Goal: Task Accomplishment & Management: Manage account settings

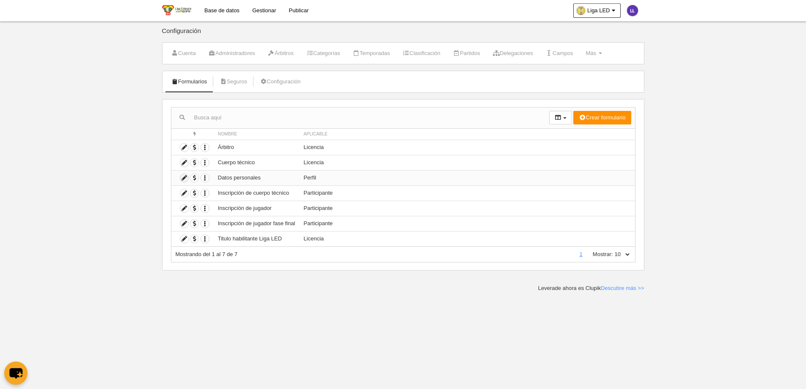
click at [183, 175] on icon at bounding box center [184, 178] width 8 height 8
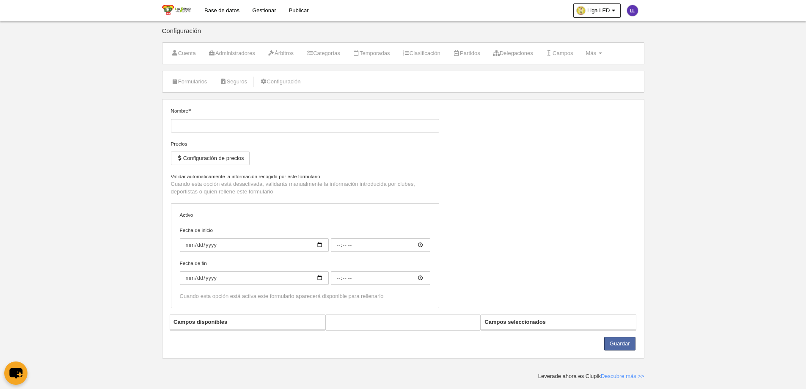
type input "Datos personales"
checkbox input "true"
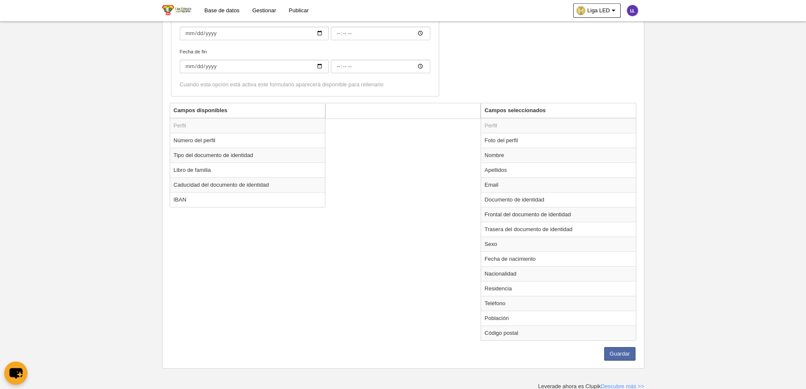
scroll to position [217, 0]
click at [518, 201] on td "Documento de identidad" at bounding box center [558, 198] width 155 height 15
radio input "true"
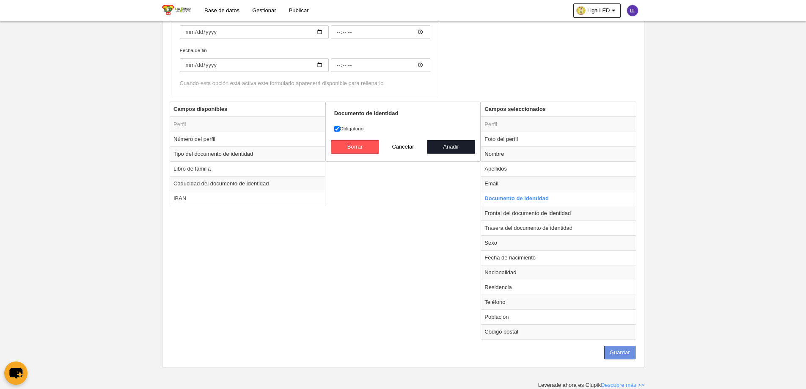
click at [622, 350] on button "Guardar" at bounding box center [619, 353] width 31 height 14
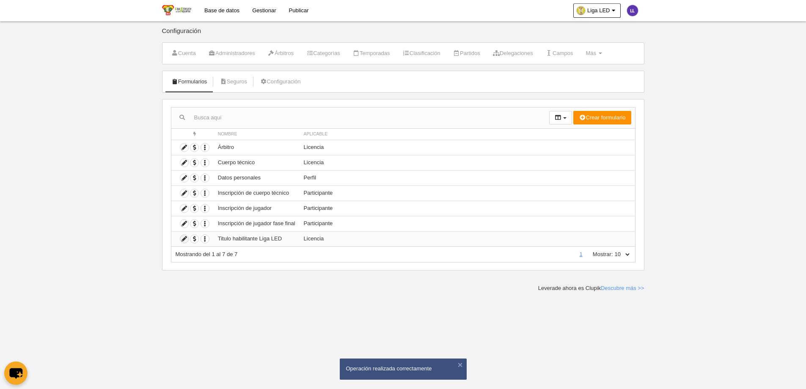
click at [182, 243] on td "Duplicar formulario Borrar formulario" at bounding box center [192, 238] width 42 height 15
click at [182, 236] on icon at bounding box center [184, 239] width 8 height 8
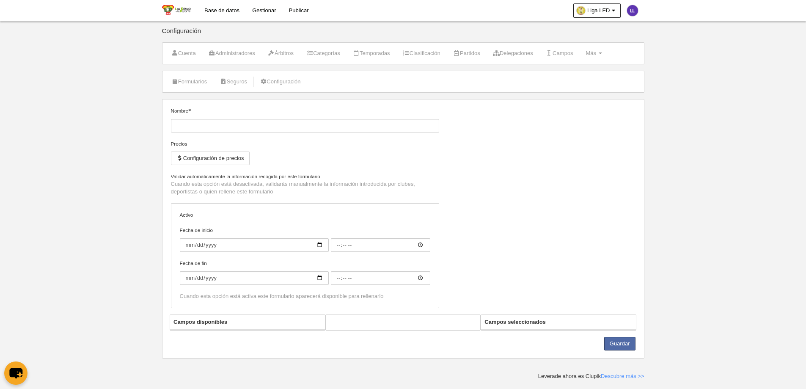
type input "Titulo habilitante Liga LED"
checkbox input "true"
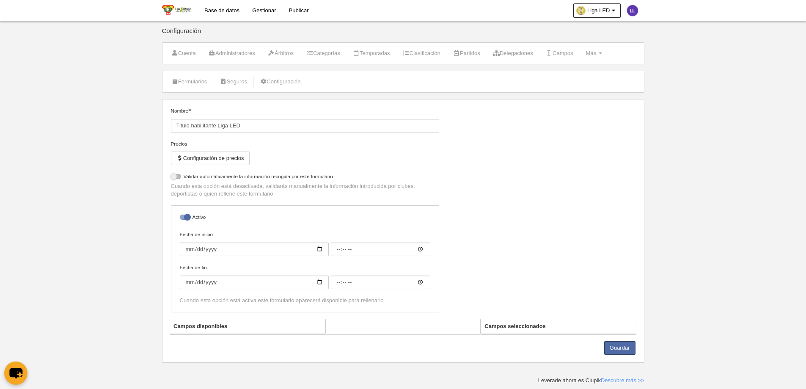
select select "selected"
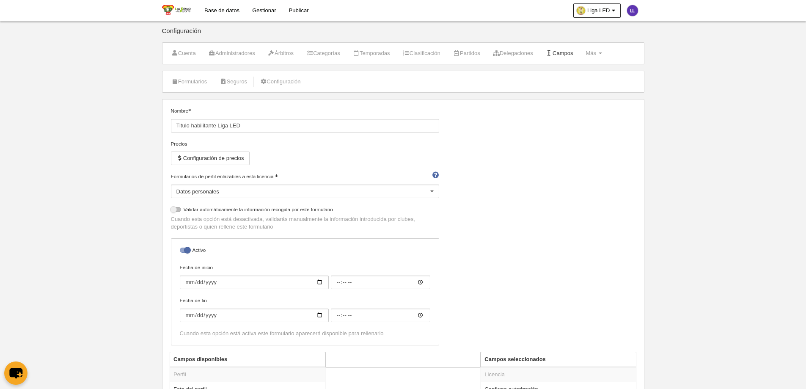
click at [576, 55] on link "Campos" at bounding box center [559, 53] width 37 height 13
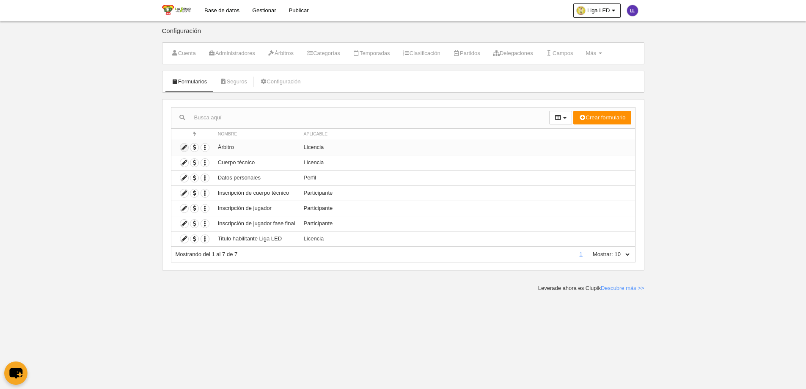
click at [182, 149] on icon at bounding box center [184, 147] width 8 height 8
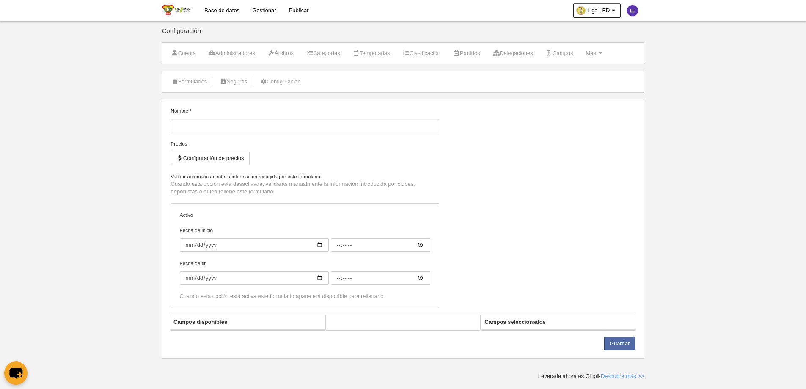
type input "Árbitro"
checkbox input "true"
select select "selected"
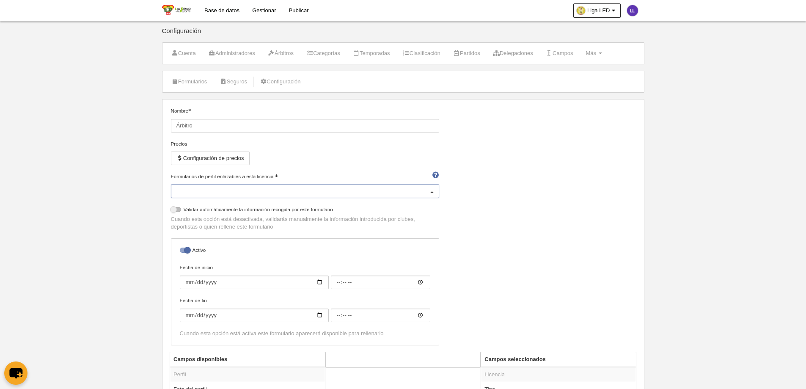
click at [425, 187] on div "Datos personales Datos personales No hay resultados para la búsqueda No hay opc…" at bounding box center [305, 192] width 268 height 14
click at [425, 187] on div "Datos personales" at bounding box center [305, 192] width 268 height 14
click at [431, 191] on div at bounding box center [432, 192] width 14 height 14
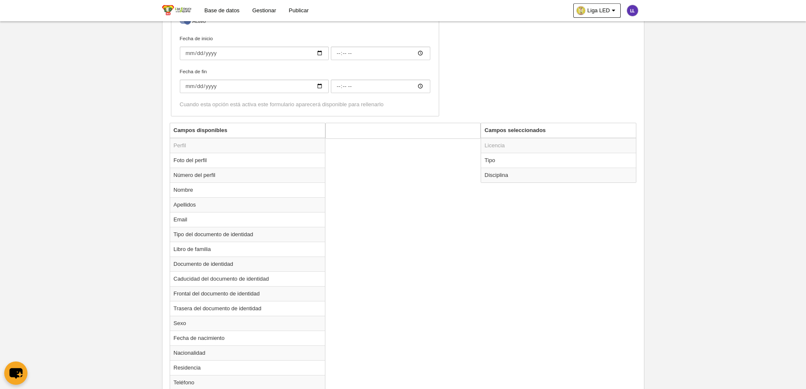
scroll to position [254, 0]
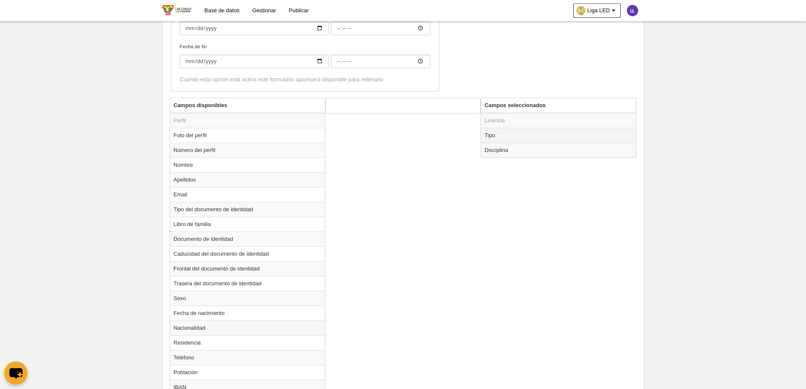
click at [505, 134] on td "Tipo" at bounding box center [558, 135] width 155 height 15
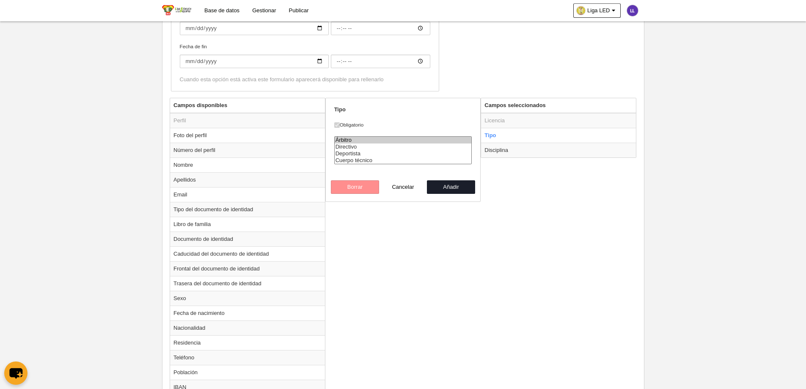
drag, startPoint x: 523, startPoint y: 285, endPoint x: 522, endPoint y: 276, distance: 8.9
click at [523, 284] on div "Campos disponibles Perfil Foto del perfil Número del perfil Nombre Apellidos Em…" at bounding box center [403, 390] width 471 height 585
click at [407, 188] on button "Cancelar" at bounding box center [403, 187] width 48 height 14
radio input "false"
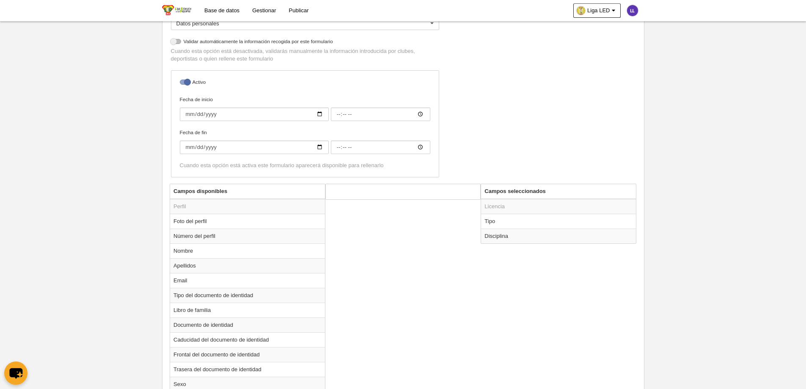
scroll to position [0, 0]
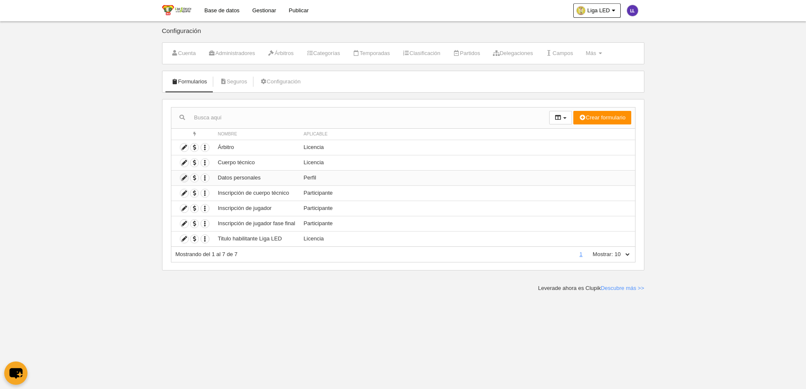
click at [183, 181] on icon at bounding box center [184, 178] width 8 height 8
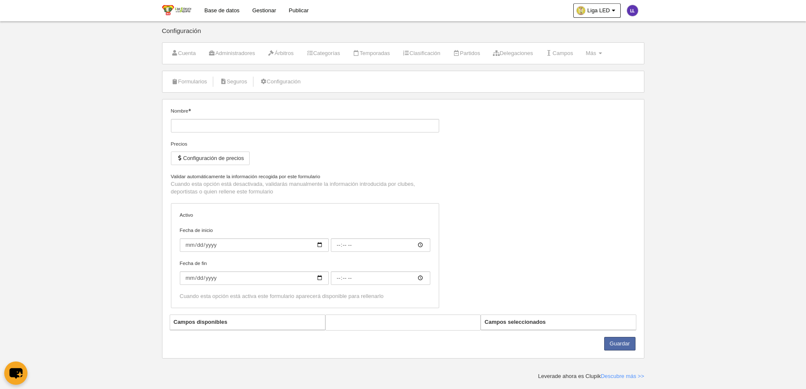
type input "Datos personales"
checkbox input "true"
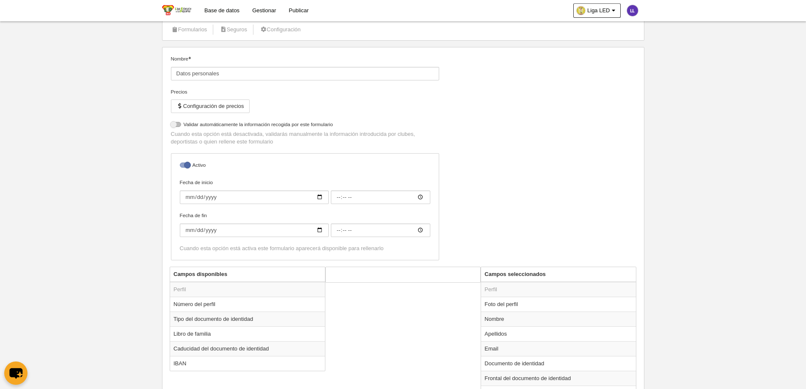
scroll to position [212, 0]
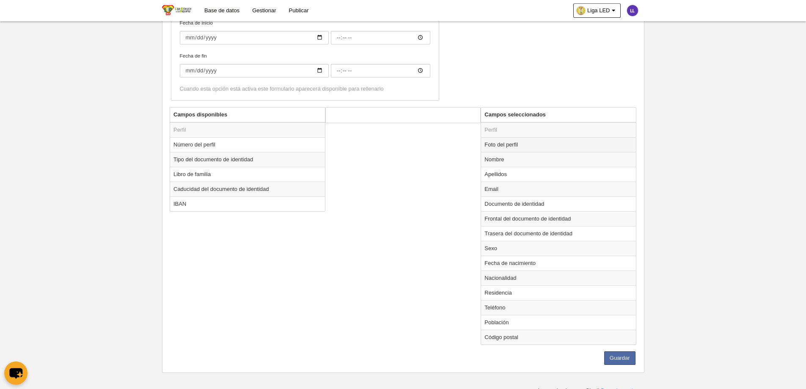
click at [535, 145] on td "Foto del perfil" at bounding box center [558, 144] width 155 height 15
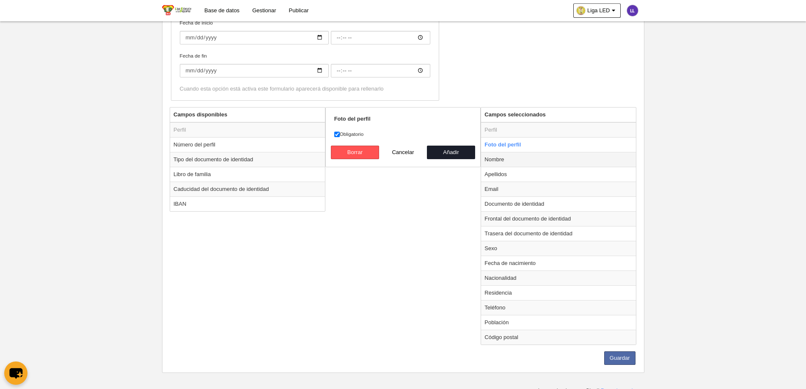
click at [537, 156] on td "Nombre" at bounding box center [558, 159] width 155 height 15
radio input "false"
click at [538, 175] on td "Apellidos" at bounding box center [558, 174] width 155 height 15
radio input "false"
radio input "true"
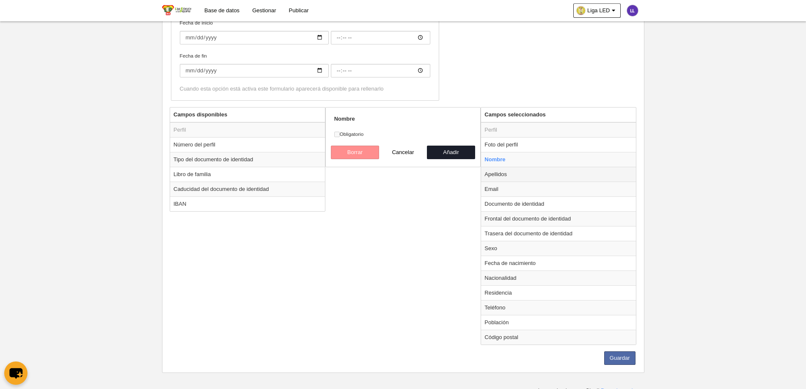
checkbox input "false"
click at [538, 190] on td "Email" at bounding box center [558, 189] width 155 height 15
radio input "false"
radio input "true"
checkbox input "true"
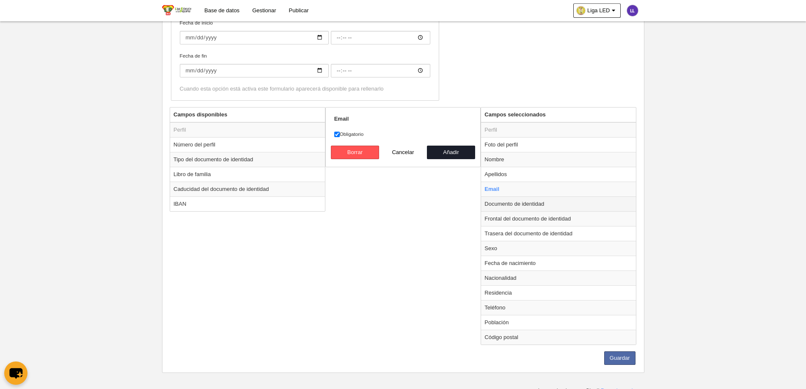
click at [540, 204] on td "Documento de identidad" at bounding box center [558, 203] width 155 height 15
radio input "false"
radio input "true"
click at [336, 135] on input "Obligatorio" at bounding box center [337, 135] width 6 height 6
checkbox input "false"
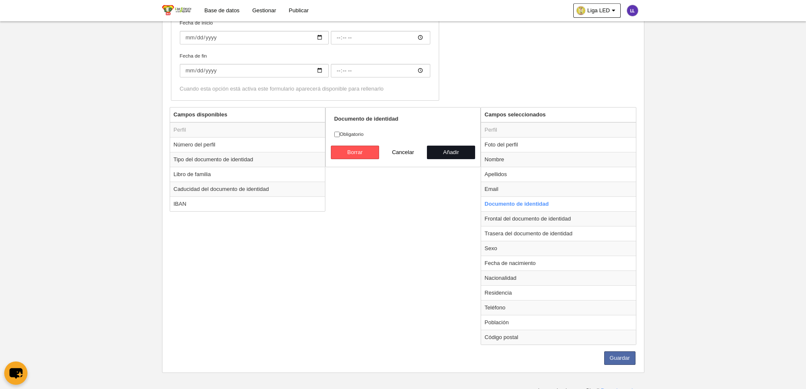
click at [443, 156] on button "Añadir" at bounding box center [451, 153] width 48 height 14
radio input "false"
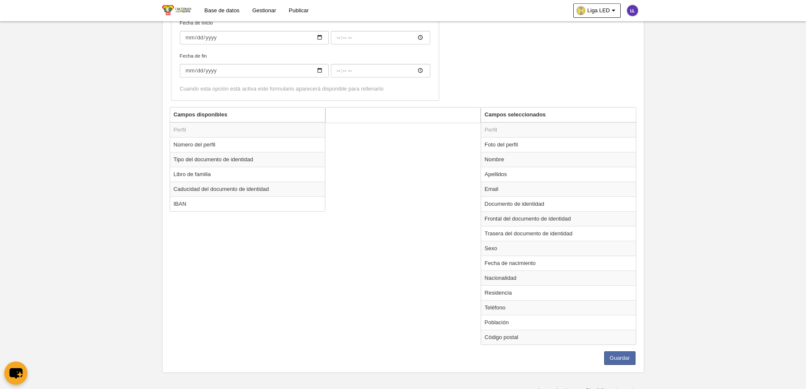
click at [451, 246] on div "Campos disponibles Perfil Número del perfil Tipo del documento de identidad Lib…" at bounding box center [403, 229] width 471 height 244
click at [610, 356] on button "Guardar" at bounding box center [619, 358] width 31 height 14
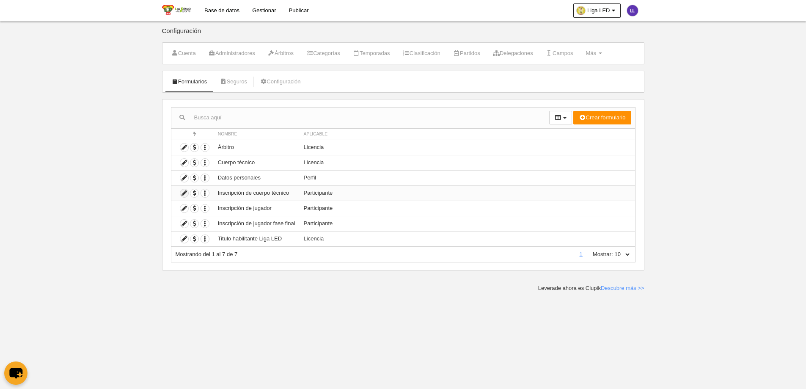
click at [183, 195] on icon at bounding box center [184, 193] width 8 height 8
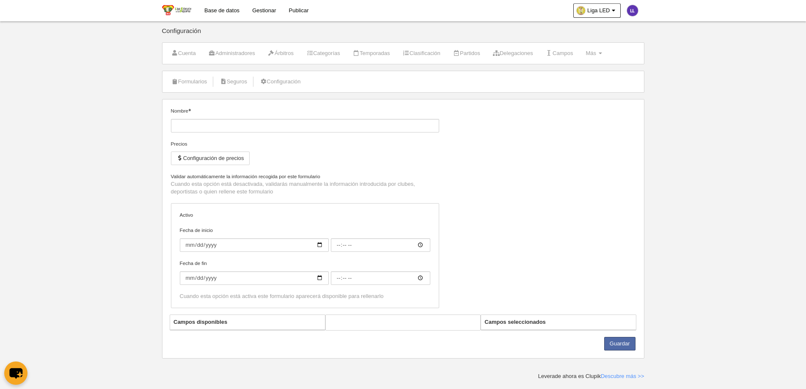
type input "Inscripción de cuerpo técnico"
checkbox input "true"
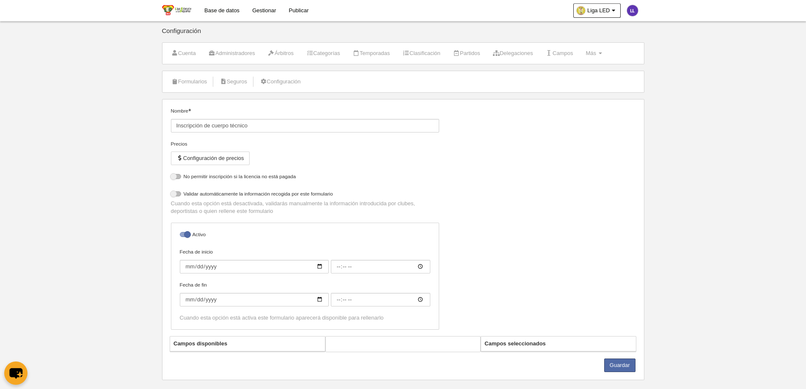
select select "selected"
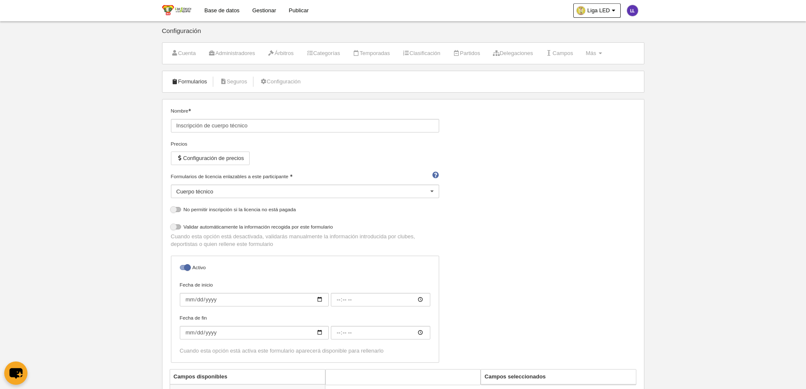
click at [186, 79] on link "Formularios" at bounding box center [189, 81] width 45 height 13
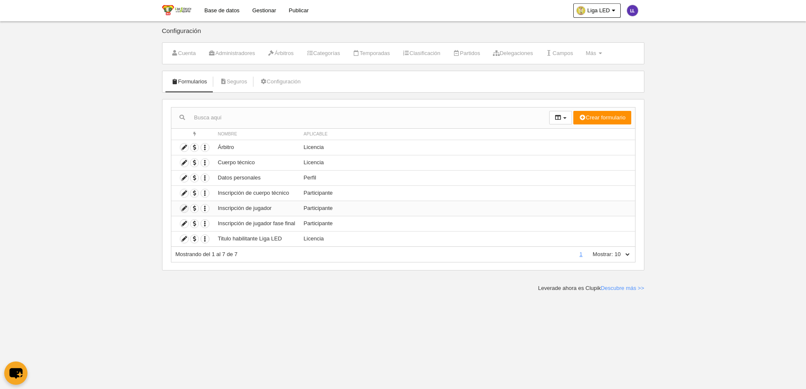
click at [180, 208] on icon at bounding box center [184, 208] width 8 height 8
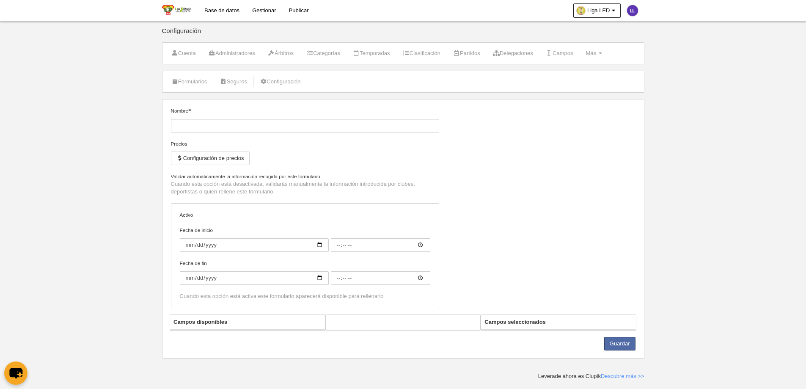
type input "Inscripción de jugador"
checkbox input "true"
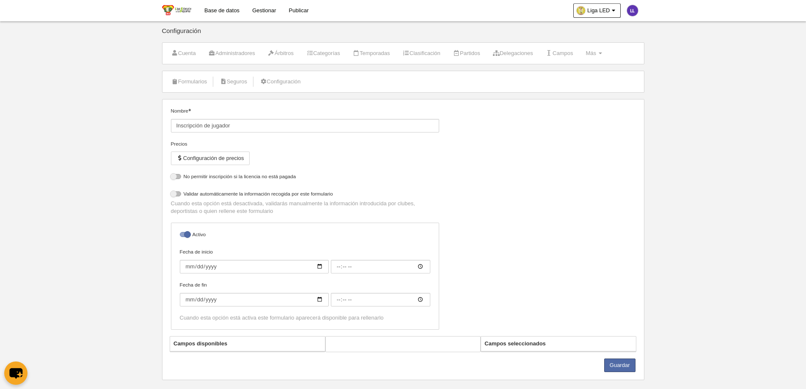
select select "selected"
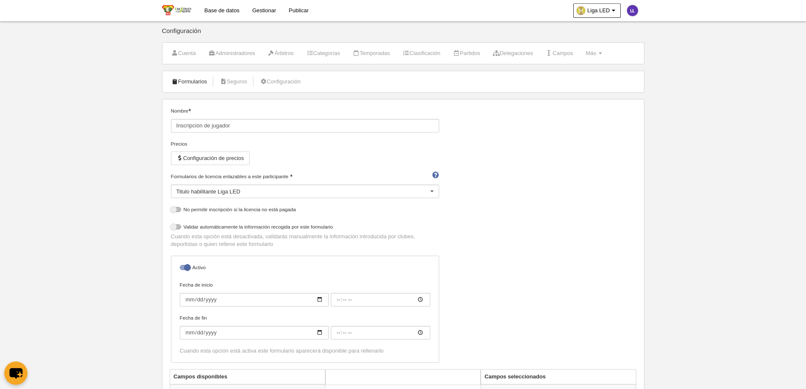
click at [189, 82] on link "Formularios" at bounding box center [189, 81] width 45 height 13
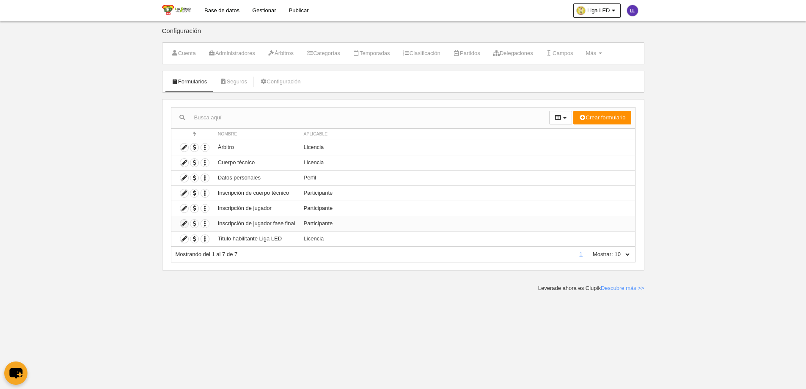
click at [186, 225] on icon at bounding box center [184, 224] width 8 height 8
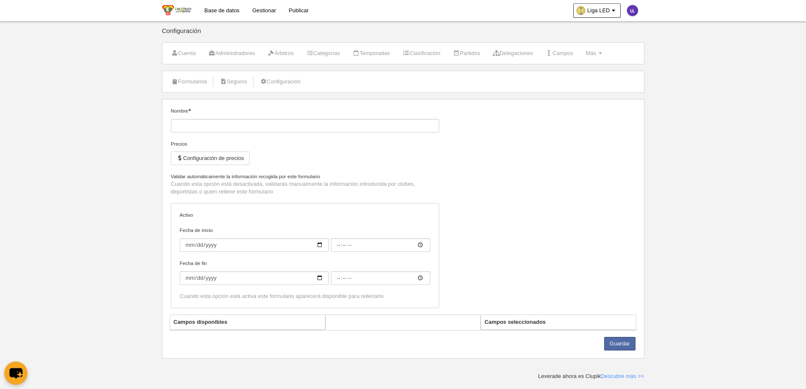
type input "Inscripción de jugador fase final"
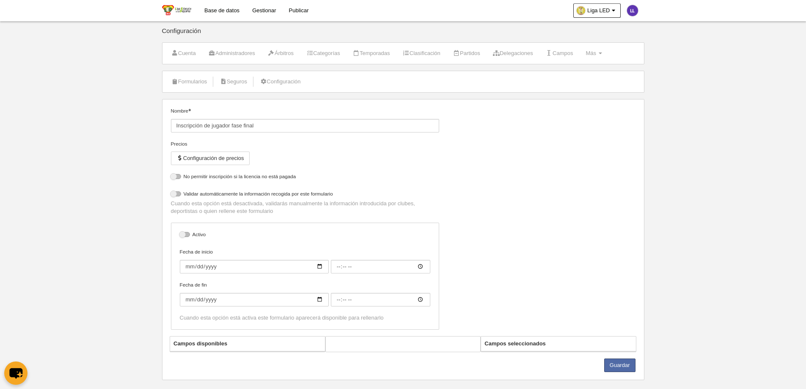
select select "selected"
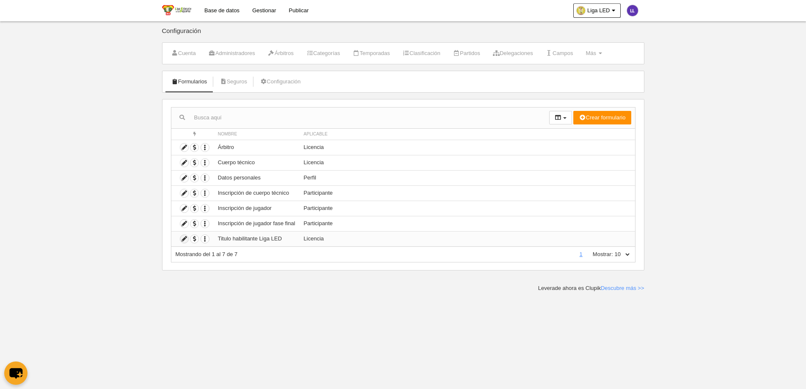
click at [183, 240] on icon at bounding box center [184, 239] width 8 height 8
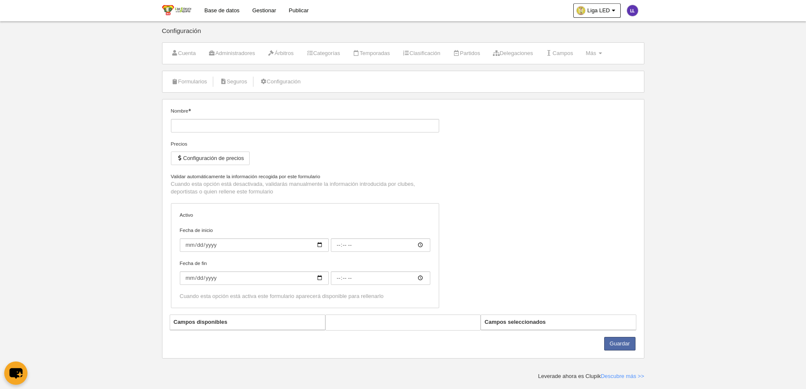
type input "Titulo habilitante Liga LED"
checkbox input "true"
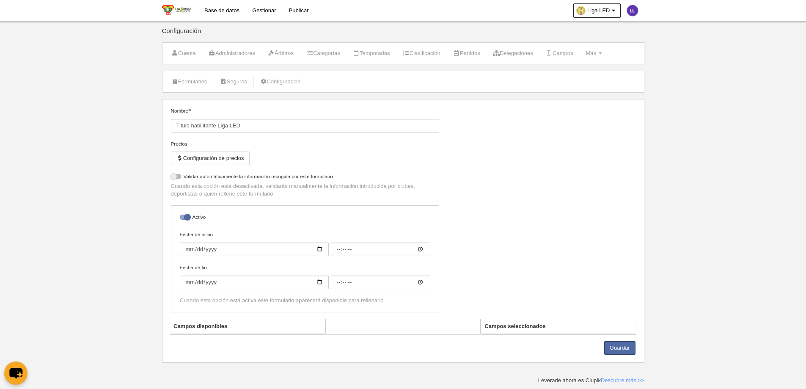
select select "selected"
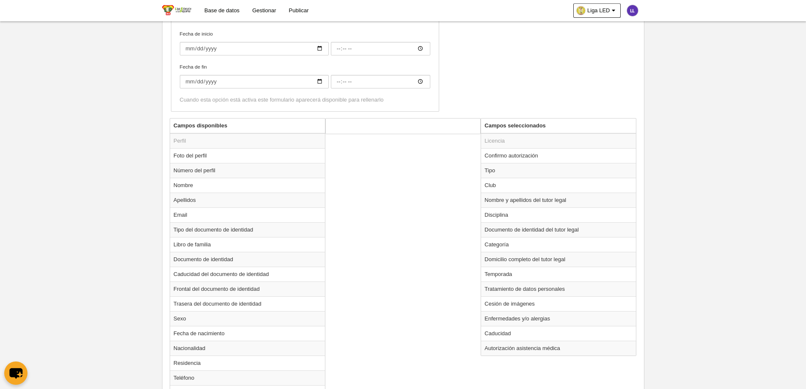
scroll to position [254, 0]
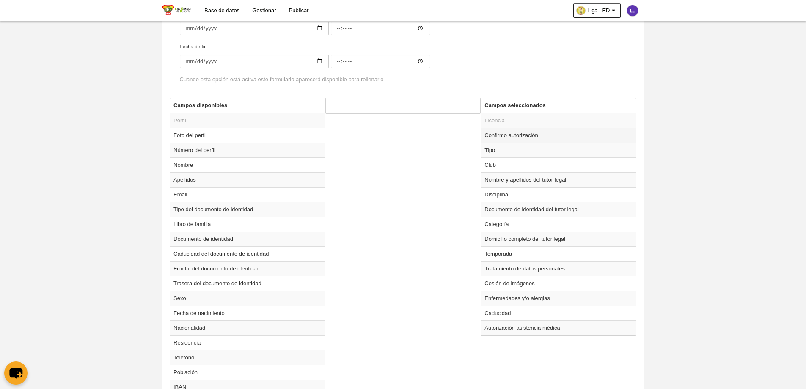
click at [513, 138] on td "Confirmo autorización" at bounding box center [558, 135] width 155 height 15
radio input "true"
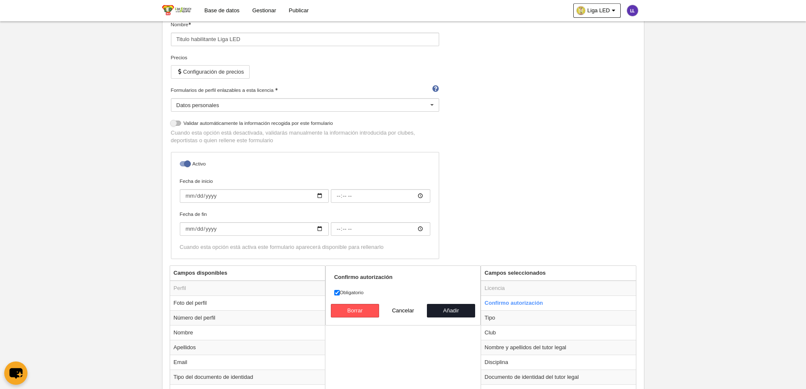
scroll to position [42, 0]
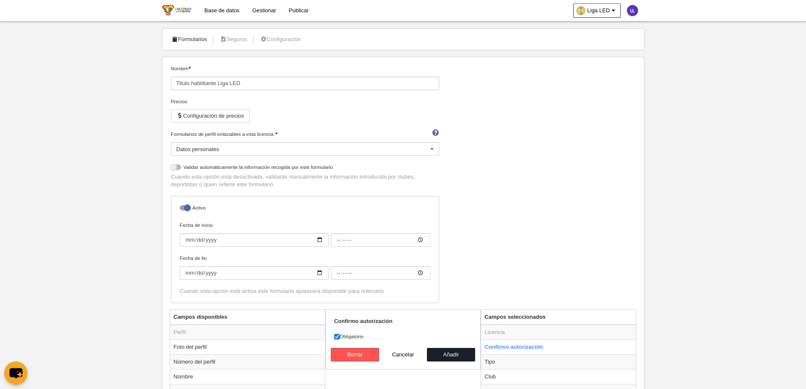
click at [204, 36] on link "Formularios" at bounding box center [189, 39] width 45 height 13
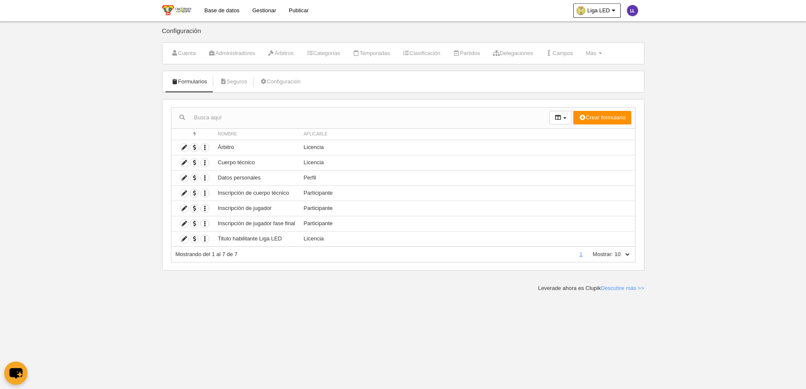
click at [275, 9] on link "Gestionar" at bounding box center [264, 10] width 36 height 21
click at [183, 237] on icon at bounding box center [184, 239] width 8 height 8
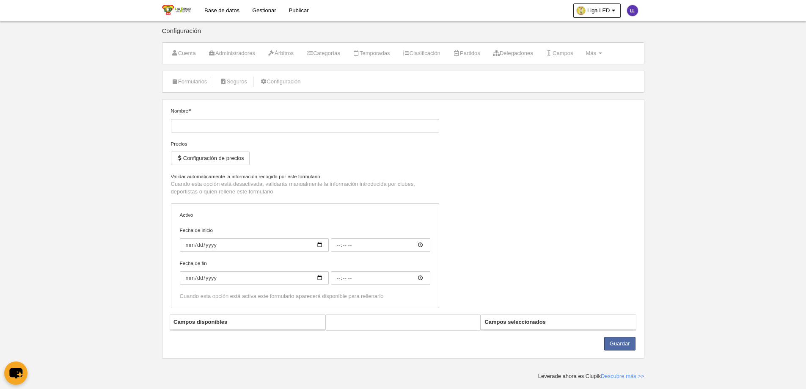
type input "Titulo habilitante Liga LED"
checkbox input "true"
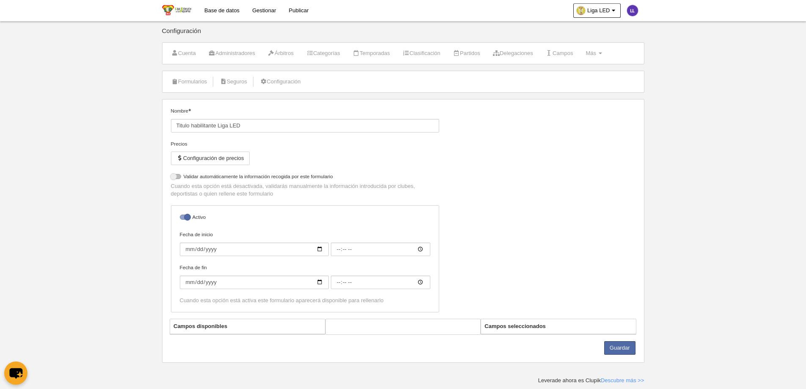
select select "selected"
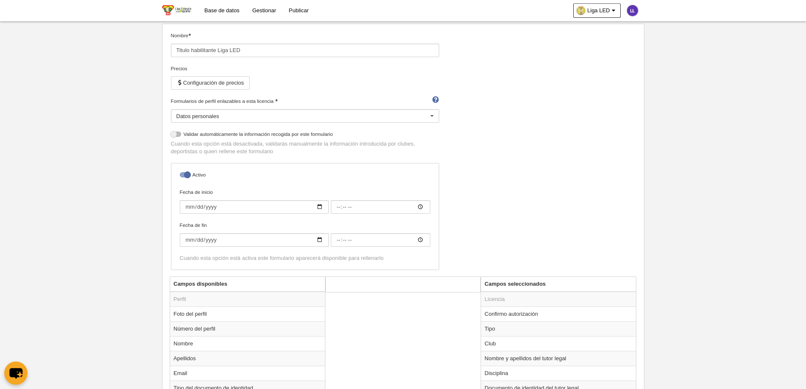
scroll to position [75, 0]
click at [316, 207] on input "Fecha de inicio" at bounding box center [254, 208] width 149 height 14
type input "2025-09-04"
type input "00:00"
click at [532, 200] on div "Nombre Titulo habilitante Liga LED Precios Configuración de precios Formularios…" at bounding box center [403, 154] width 471 height 245
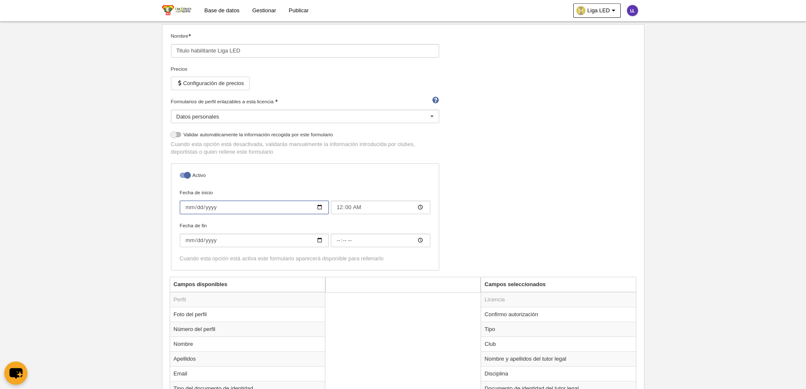
click at [319, 205] on input "2025-09-04" at bounding box center [254, 208] width 149 height 14
type input "[DATE]"
click at [496, 216] on div "Nombre Titulo habilitante Liga LED Precios Configuración de precios Formularios…" at bounding box center [403, 154] width 471 height 245
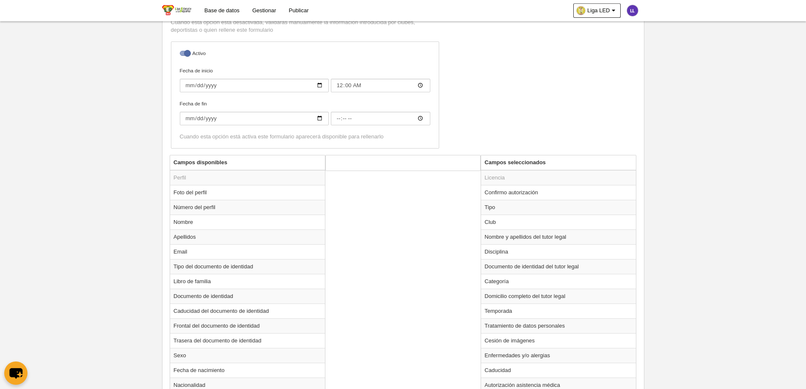
scroll to position [244, 0]
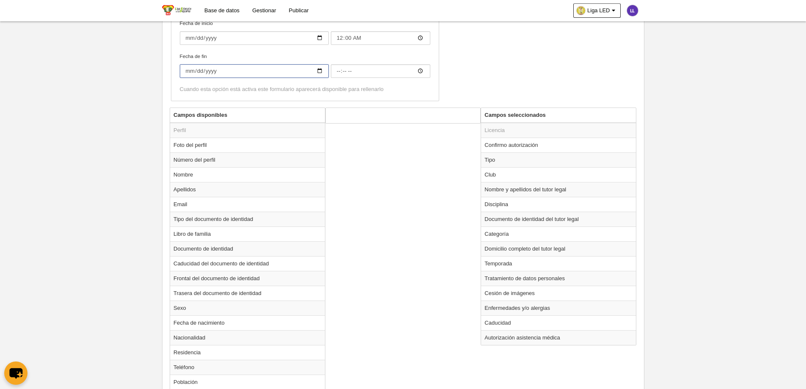
click at [220, 71] on input "Fecha de fin" at bounding box center [254, 71] width 149 height 14
click at [321, 72] on input "Fecha de fin" at bounding box center [254, 71] width 149 height 14
type input "2025-10-04"
type input "00:00"
type input "[DATE]"
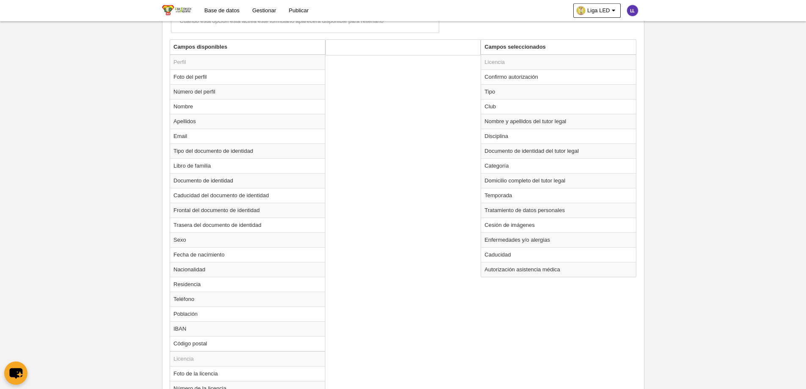
scroll to position [414, 0]
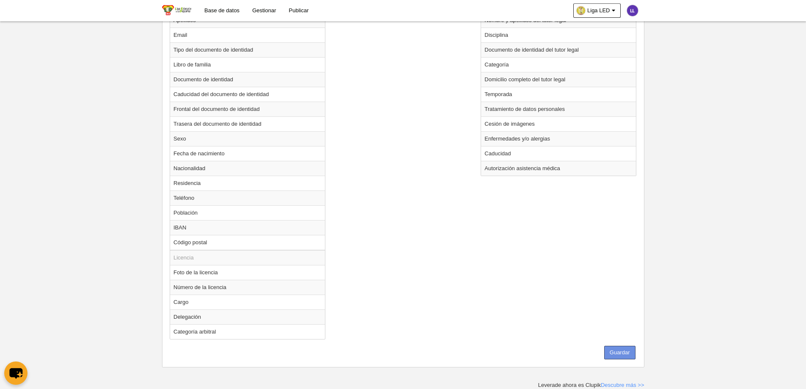
click at [629, 356] on button "Guardar" at bounding box center [619, 353] width 31 height 14
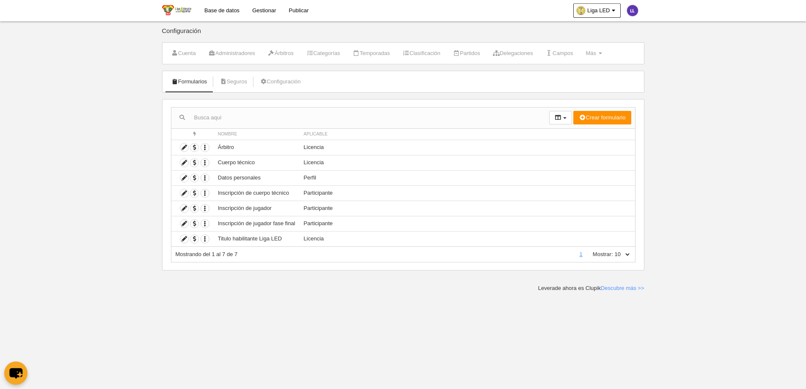
click at [119, 161] on body "Base de datos Gestionar Publicar Liga LED Ajustes generales Ir a vista pública …" at bounding box center [403, 194] width 806 height 389
click at [229, 7] on link "Base de datos" at bounding box center [222, 10] width 48 height 21
click at [182, 238] on icon at bounding box center [184, 239] width 8 height 8
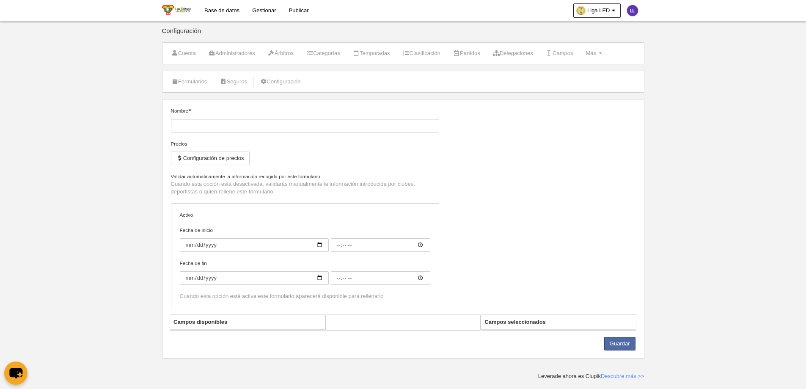
type input "Titulo habilitante Liga LED"
checkbox input "true"
type input "[DATE]"
type input "00:00"
type input "[DATE]"
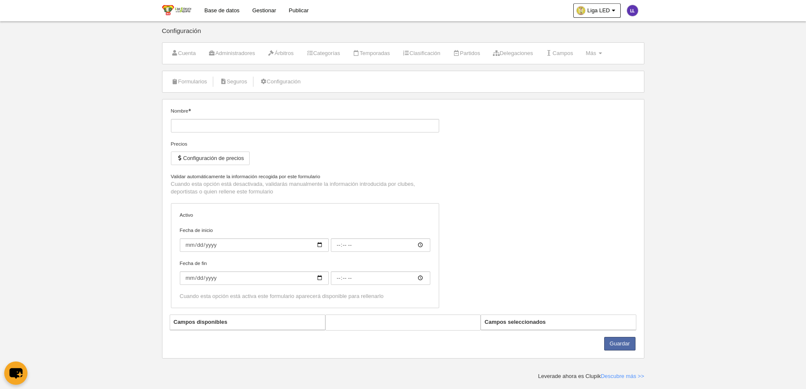
type input "00:00"
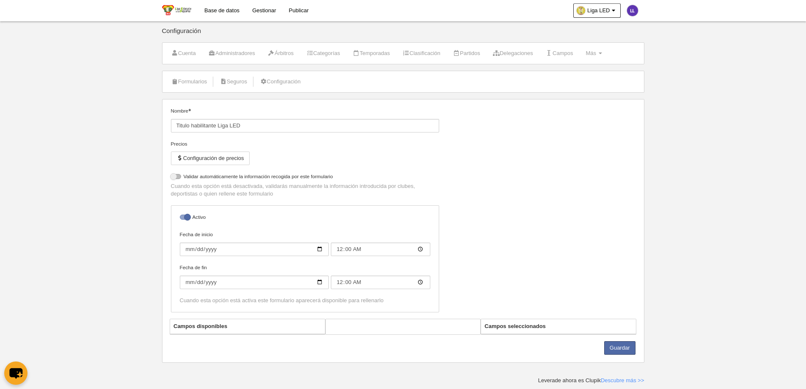
select select "selected"
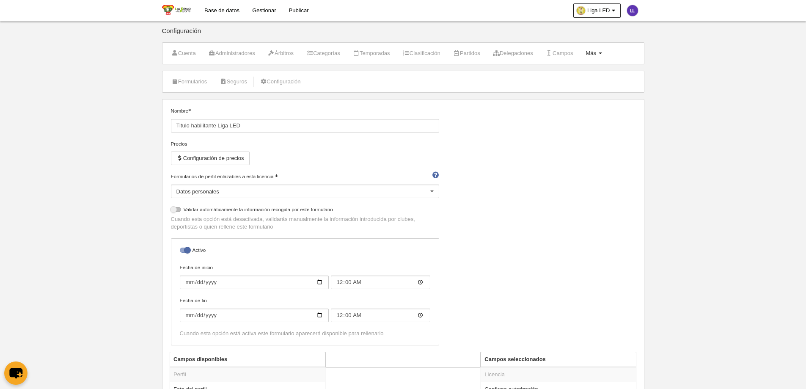
click at [596, 52] on span "Más" at bounding box center [591, 53] width 11 height 6
click at [584, 74] on link "Formularios" at bounding box center [566, 74] width 79 height 14
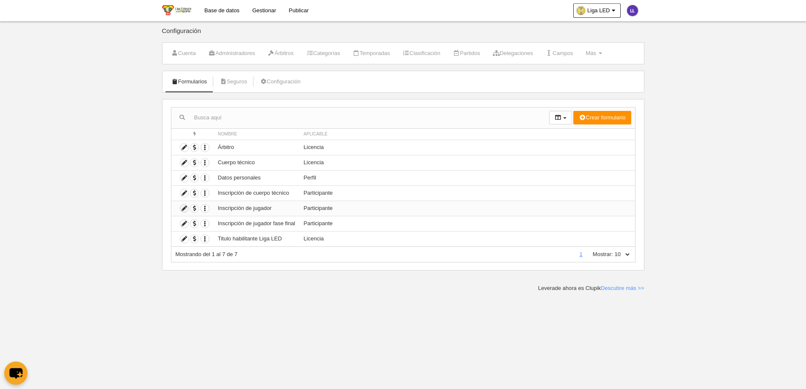
click at [182, 211] on icon at bounding box center [184, 208] width 8 height 8
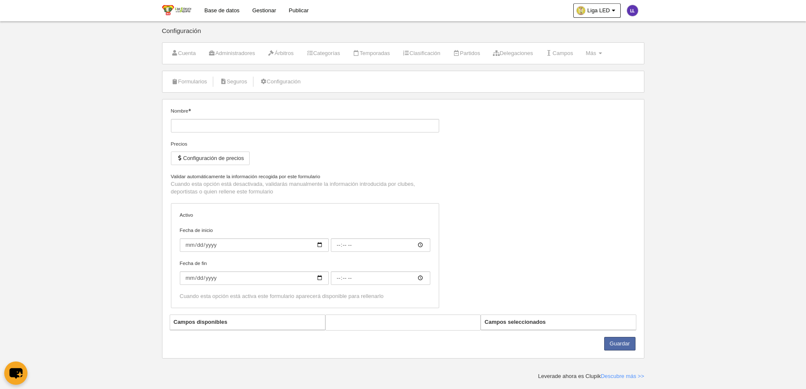
type input "Inscripción de jugador"
checkbox input "true"
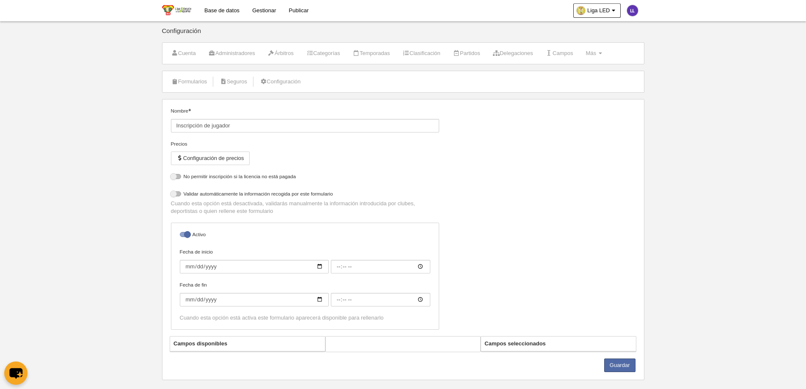
select select "selected"
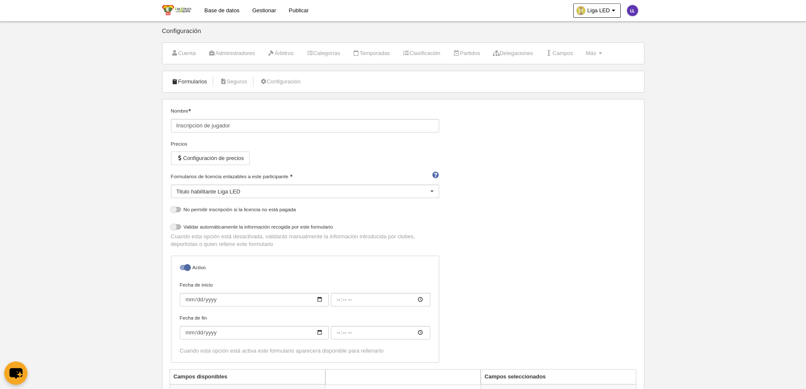
click at [199, 80] on link "Formularios" at bounding box center [189, 81] width 45 height 13
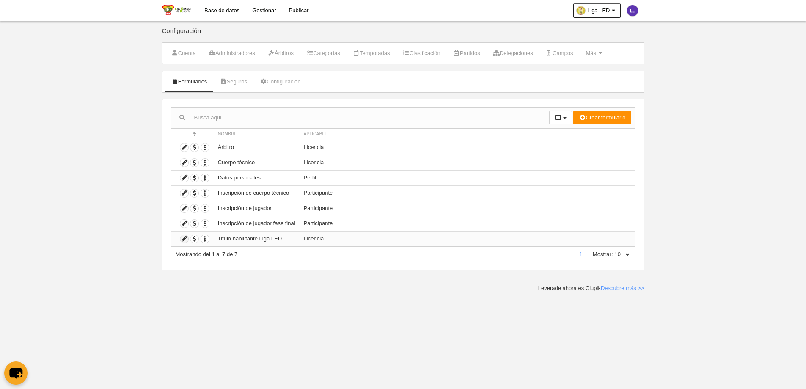
click at [182, 240] on icon at bounding box center [184, 239] width 8 height 8
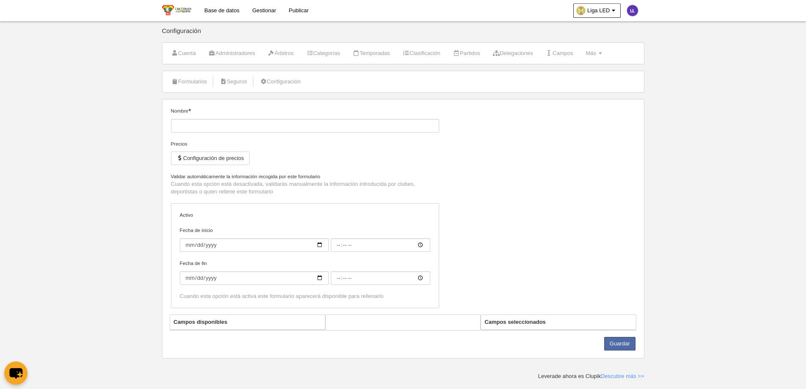
type input "Titulo habilitante Liga LED"
checkbox input "true"
type input "[DATE]"
type input "00:00"
type input "[DATE]"
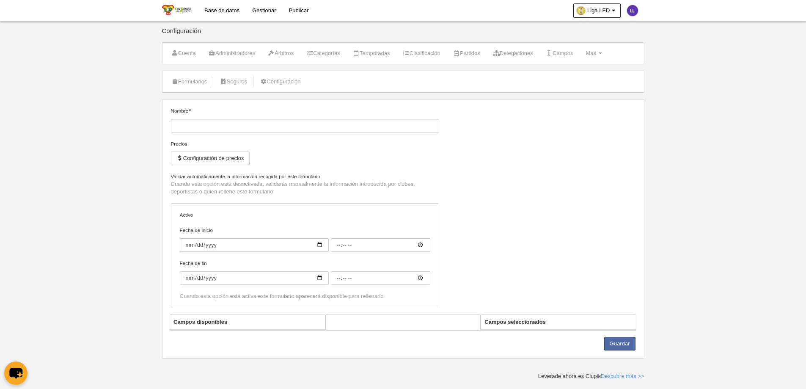
type input "00:00"
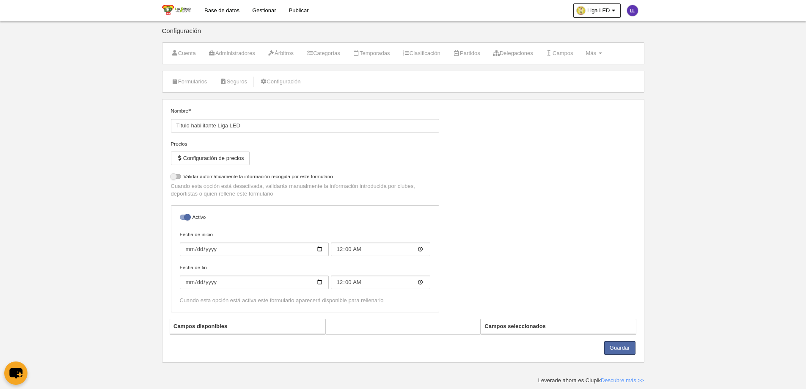
select select "selected"
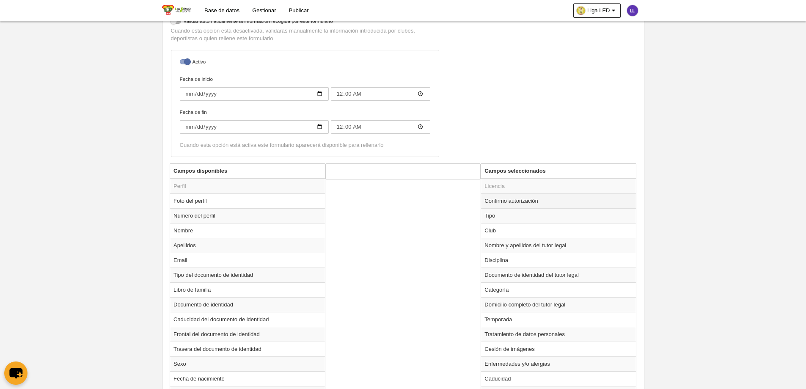
scroll to position [212, 0]
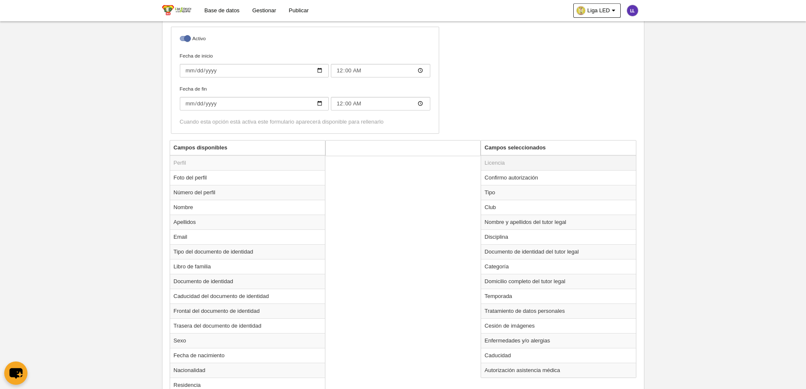
click at [541, 163] on td "Licencia" at bounding box center [558, 162] width 155 height 15
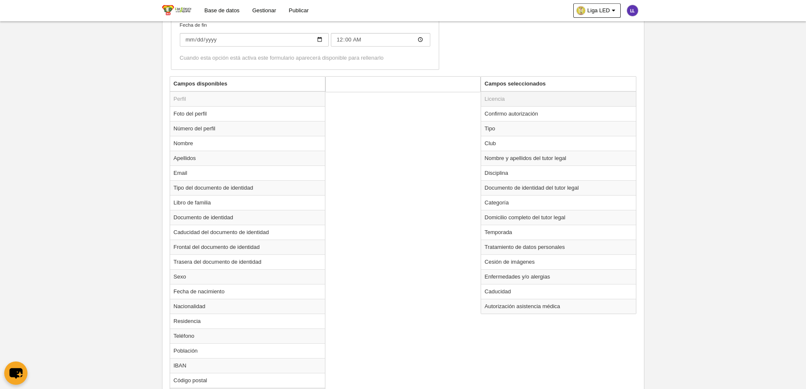
scroll to position [296, 0]
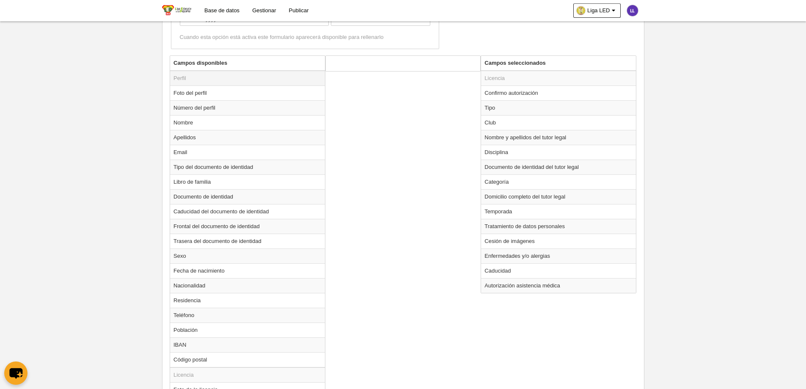
click at [192, 83] on td "Perfil" at bounding box center [247, 78] width 155 height 15
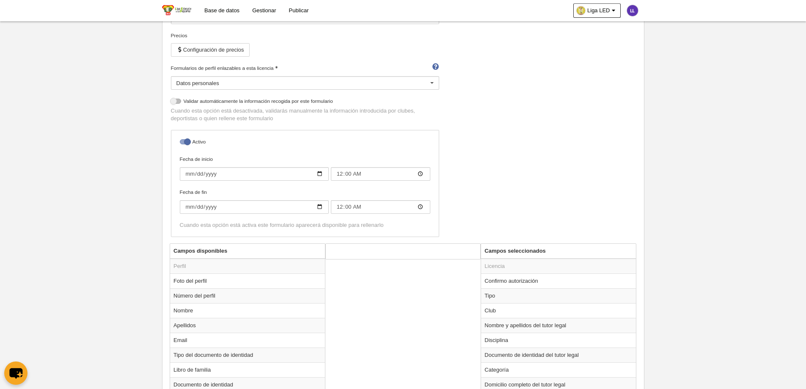
scroll to position [169, 0]
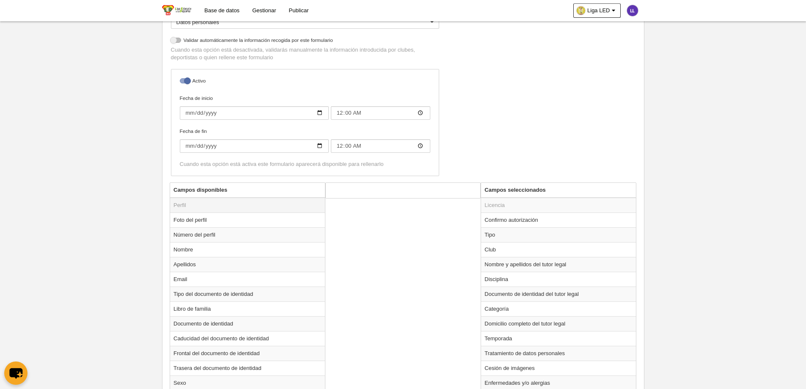
click at [183, 199] on td "Perfil" at bounding box center [247, 205] width 155 height 15
click at [183, 201] on td "Perfil" at bounding box center [247, 205] width 155 height 15
click at [184, 201] on td "Perfil" at bounding box center [247, 205] width 155 height 15
click at [397, 275] on div "Campos disponibles Perfil Foto del perfil Número del perfil Nombre Apellidos Em…" at bounding box center [403, 386] width 471 height 408
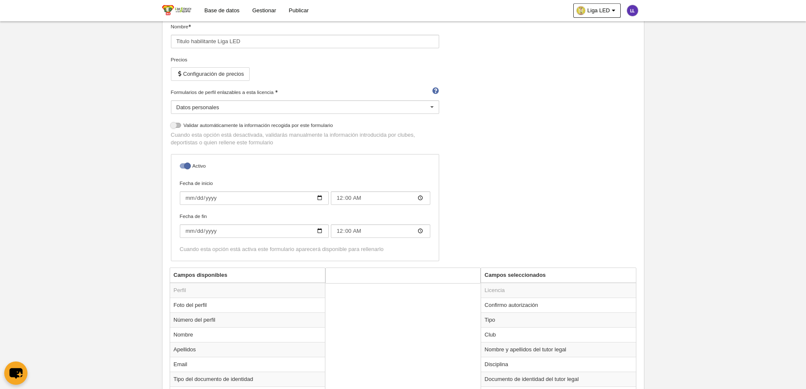
scroll to position [0, 0]
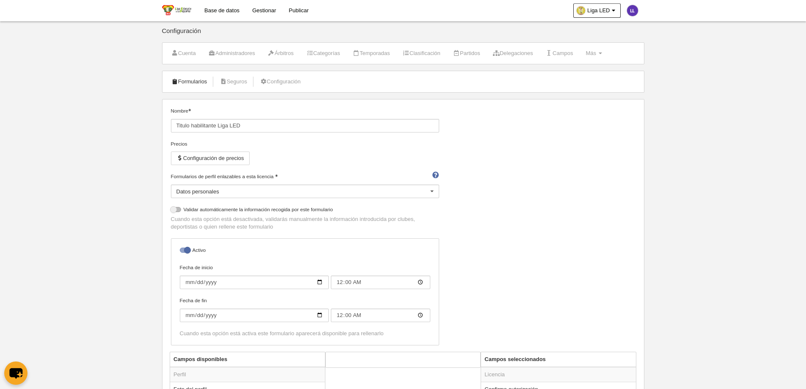
click at [185, 79] on link "Formularios" at bounding box center [189, 81] width 45 height 13
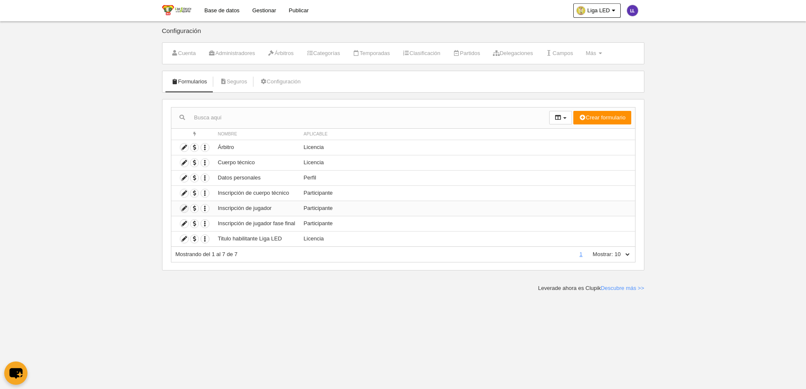
click at [183, 209] on icon at bounding box center [184, 208] width 8 height 8
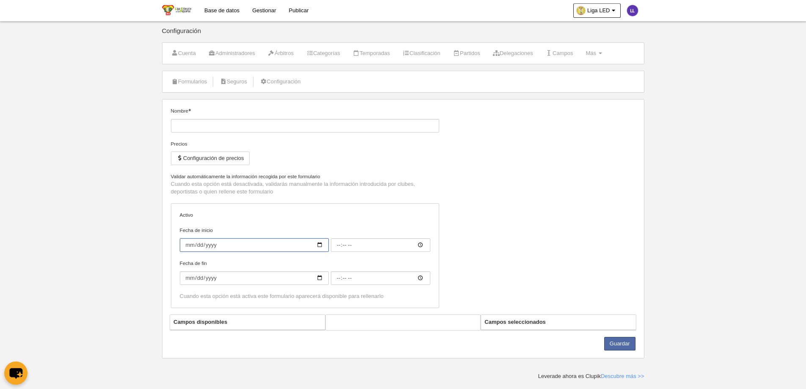
click at [218, 240] on input "Fecha de inicio" at bounding box center [254, 245] width 149 height 14
click at [321, 241] on input "Fecha de inicio" at bounding box center [254, 245] width 149 height 14
type input "Inscripción de jugador"
checkbox input "true"
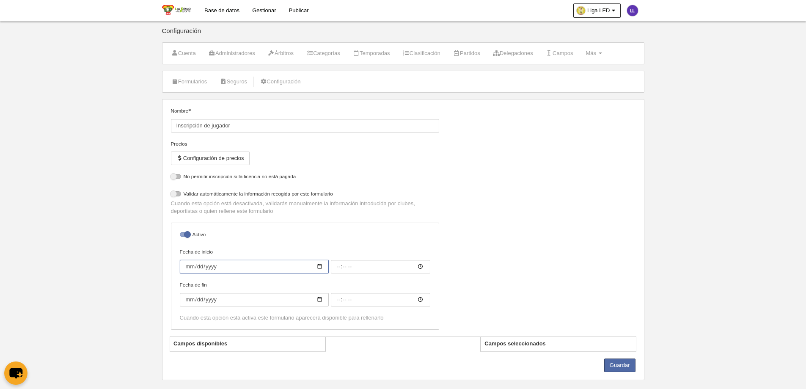
select select "selected"
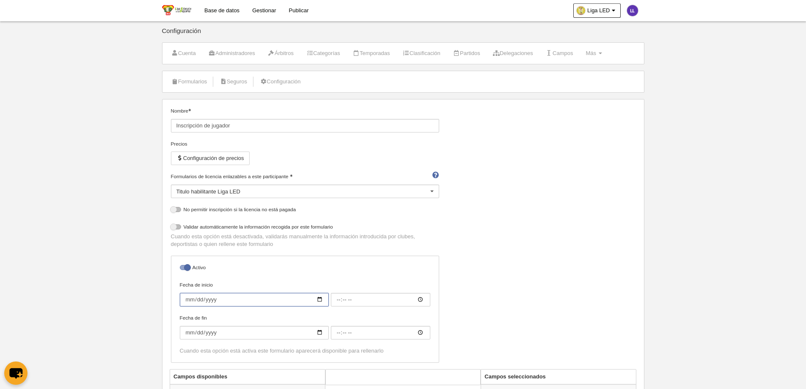
type input "[DATE]"
type input "00:00"
type input "[DATE]"
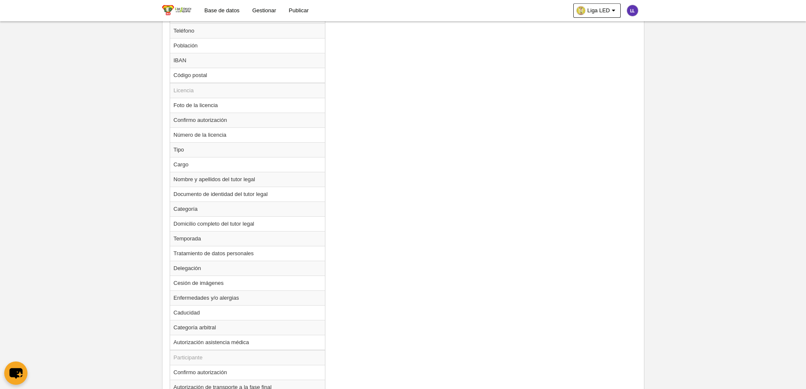
scroll to position [654, 0]
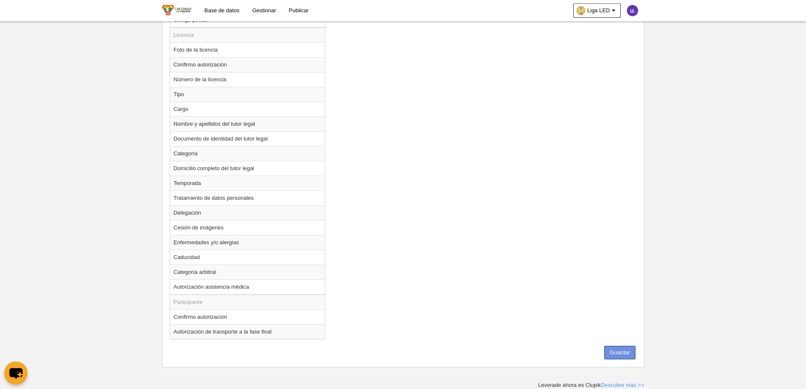
click at [635, 356] on button "Guardar" at bounding box center [619, 353] width 31 height 14
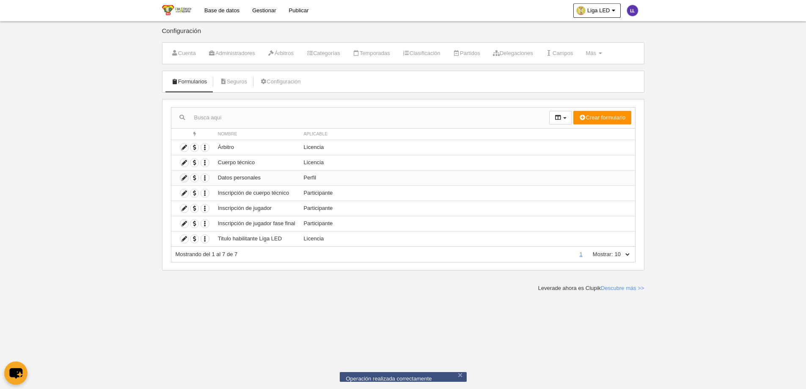
click at [181, 180] on icon at bounding box center [184, 178] width 8 height 8
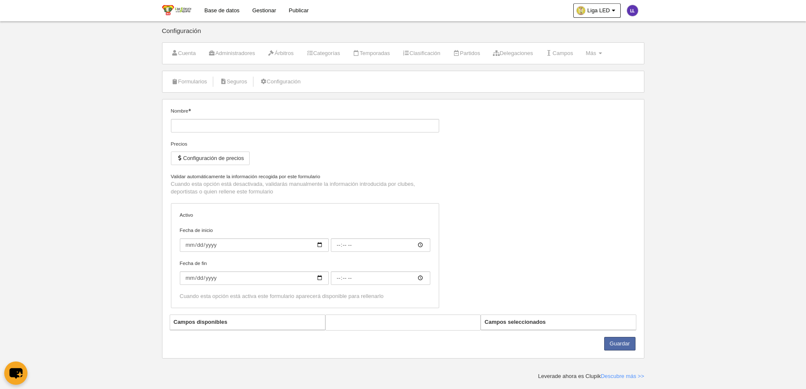
type input "Datos personales"
checkbox input "true"
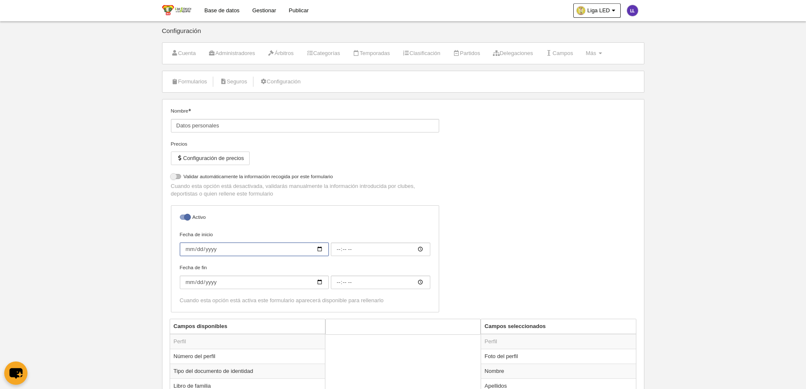
click at [324, 249] on input "Fecha de inicio" at bounding box center [254, 250] width 149 height 14
click at [322, 249] on input "Fecha de inicio" at bounding box center [254, 250] width 149 height 14
type input "[DATE]"
type input "00:00"
type input "[DATE]"
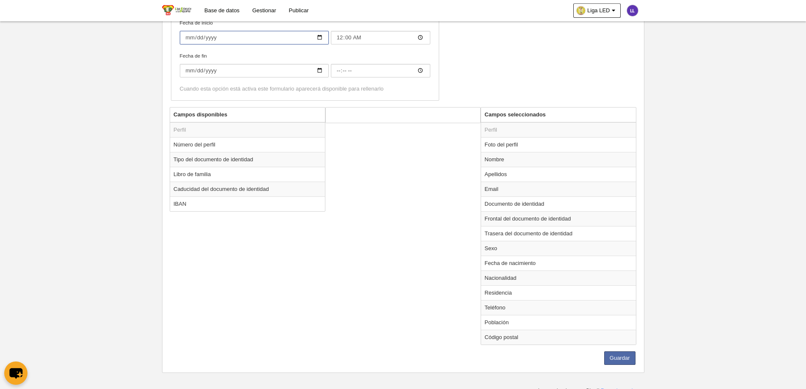
scroll to position [217, 0]
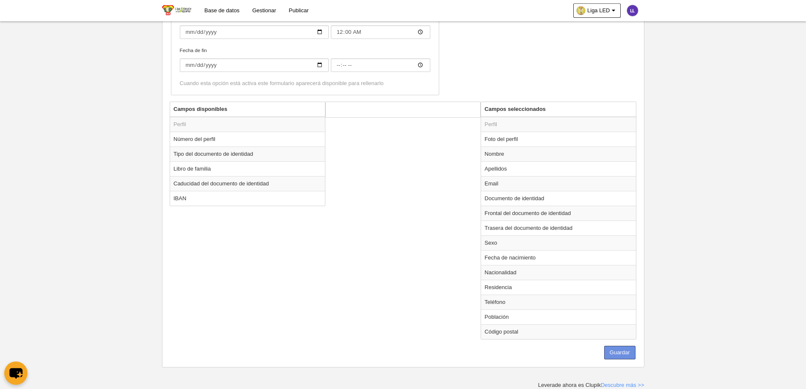
click at [630, 357] on button "Guardar" at bounding box center [619, 353] width 31 height 14
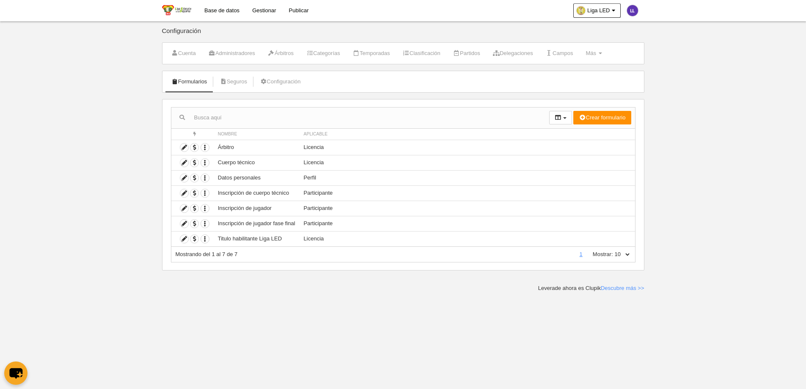
click at [234, 10] on link "Base de datos" at bounding box center [222, 10] width 48 height 21
